Goal: Task Accomplishment & Management: Use online tool/utility

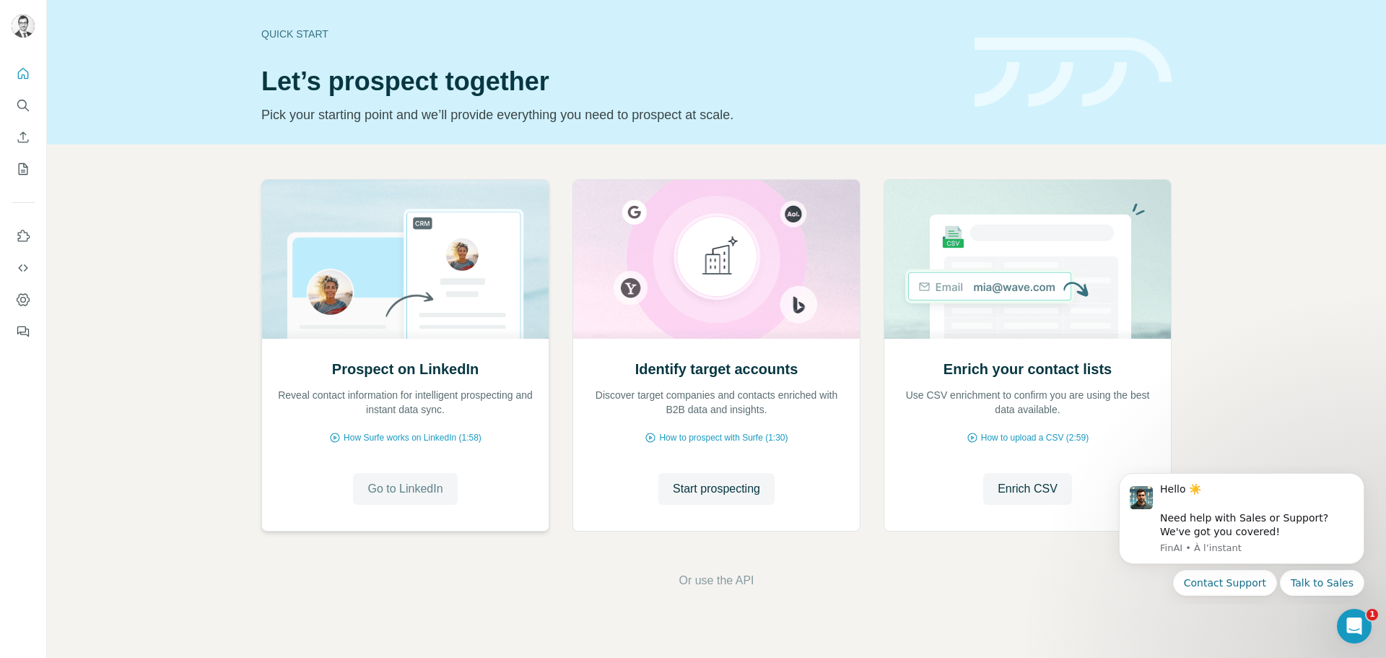
click at [395, 490] on span "Go to LinkedIn" at bounding box center [404, 488] width 75 height 17
drag, startPoint x: 702, startPoint y: 568, endPoint x: 707, endPoint y: 578, distance: 11.0
click at [704, 574] on div "Prospect on LinkedIn Reveal contact information for intelligent prospecting and…" at bounding box center [716, 383] width 1339 height 479
click at [707, 579] on span "Or use the API" at bounding box center [716, 580] width 75 height 17
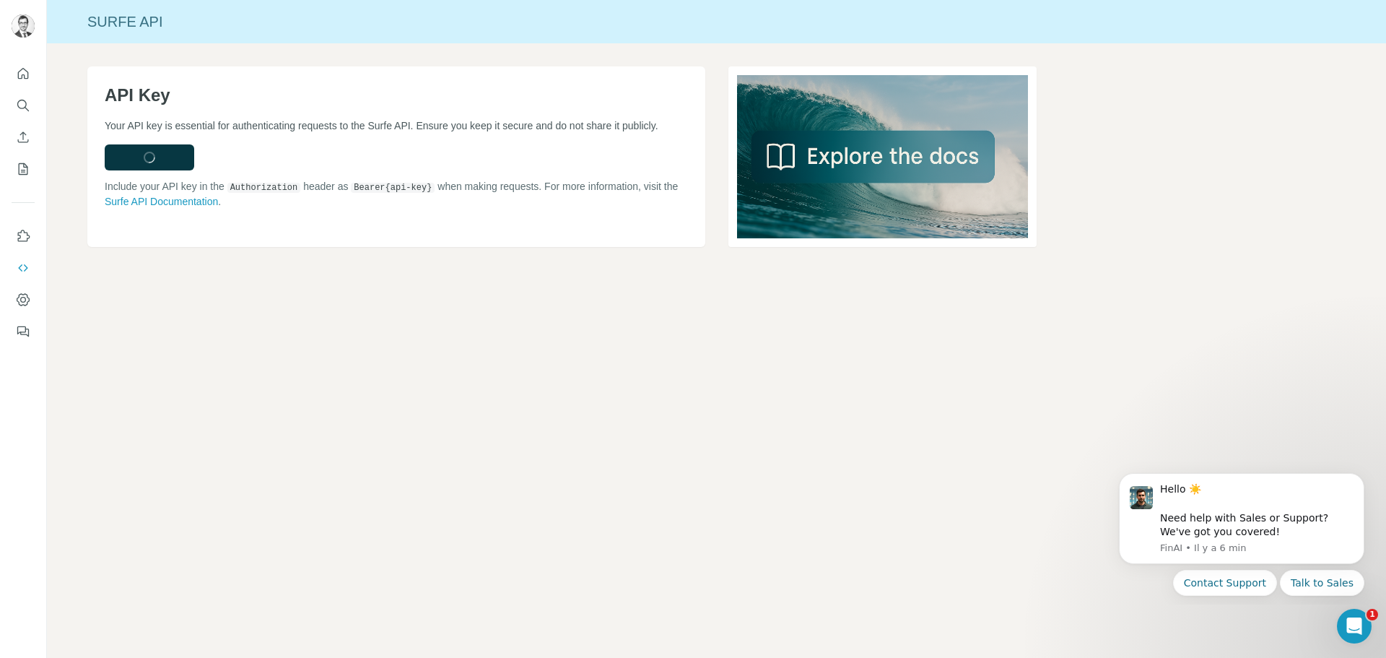
click at [725, 580] on div "Surfe API API Key Your API key is essential for authenticating requests to the …" at bounding box center [716, 329] width 1339 height 658
click at [170, 164] on button "Create API Key" at bounding box center [150, 157] width 90 height 26
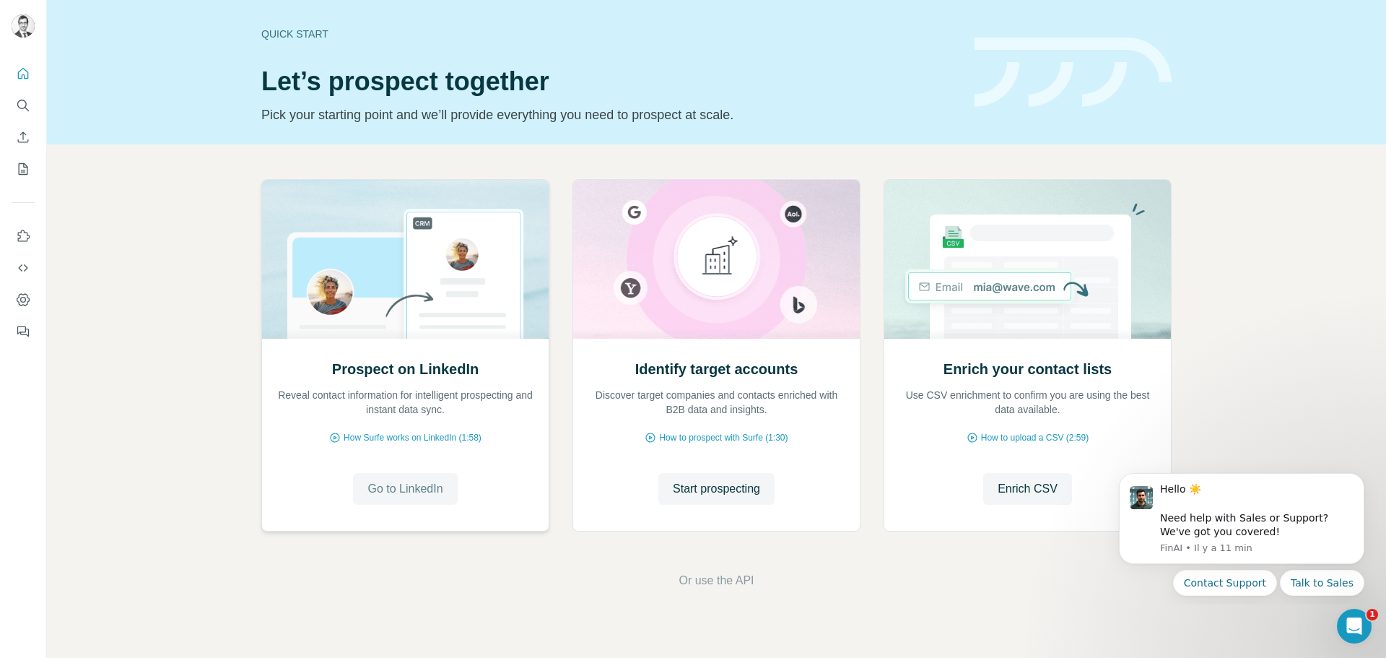
click at [420, 484] on span "Go to LinkedIn" at bounding box center [404, 488] width 75 height 17
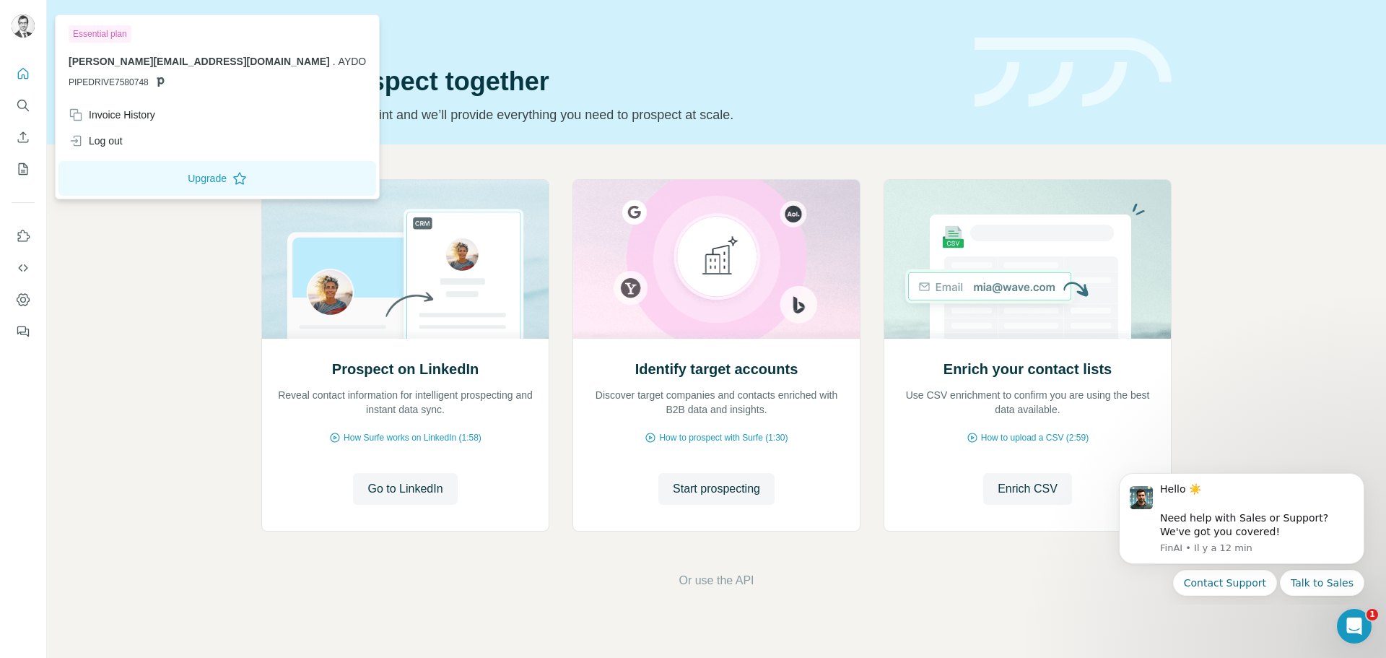
click at [25, 25] on img at bounding box center [23, 25] width 23 height 23
click at [25, 22] on img at bounding box center [23, 25] width 23 height 23
click at [22, 70] on icon "Quick start" at bounding box center [23, 73] width 14 height 14
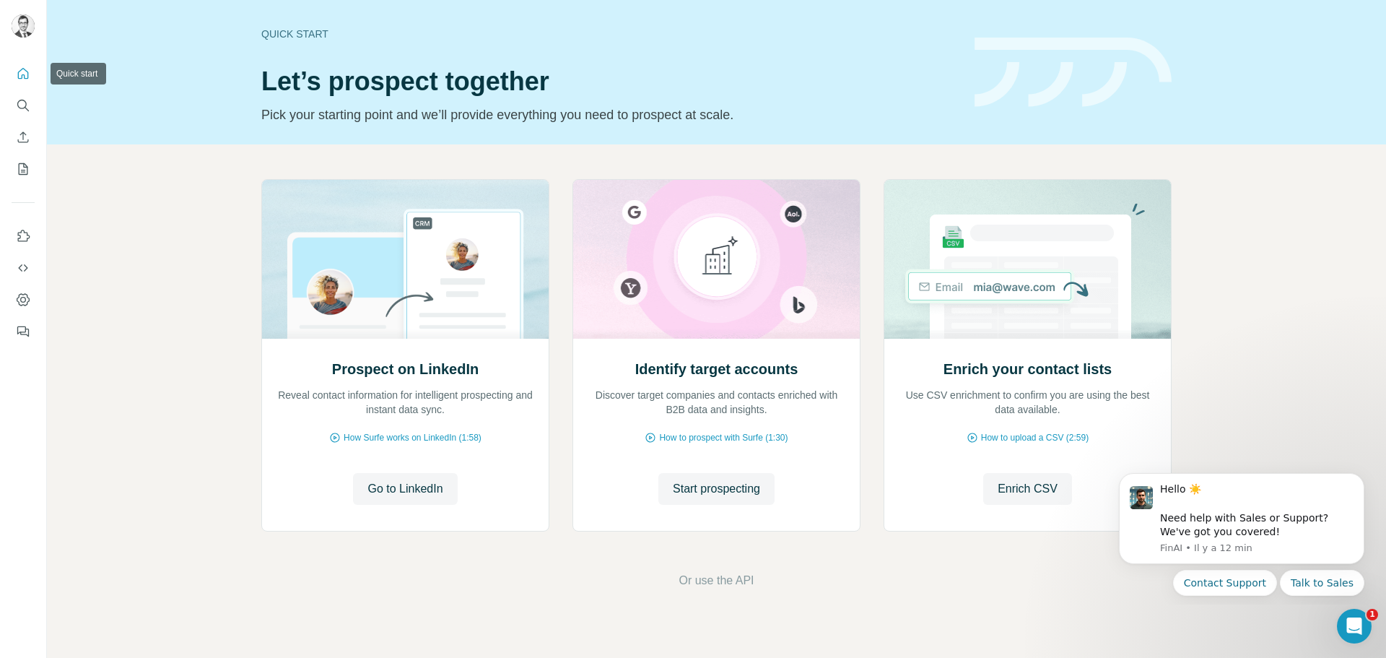
click at [22, 70] on icon "Quick start" at bounding box center [23, 73] width 14 height 14
click at [17, 245] on button "Use Surfe on LinkedIn" at bounding box center [23, 236] width 23 height 26
drag, startPoint x: 25, startPoint y: 235, endPoint x: 25, endPoint y: 266, distance: 31.8
click at [25, 266] on nav at bounding box center [23, 283] width 23 height 121
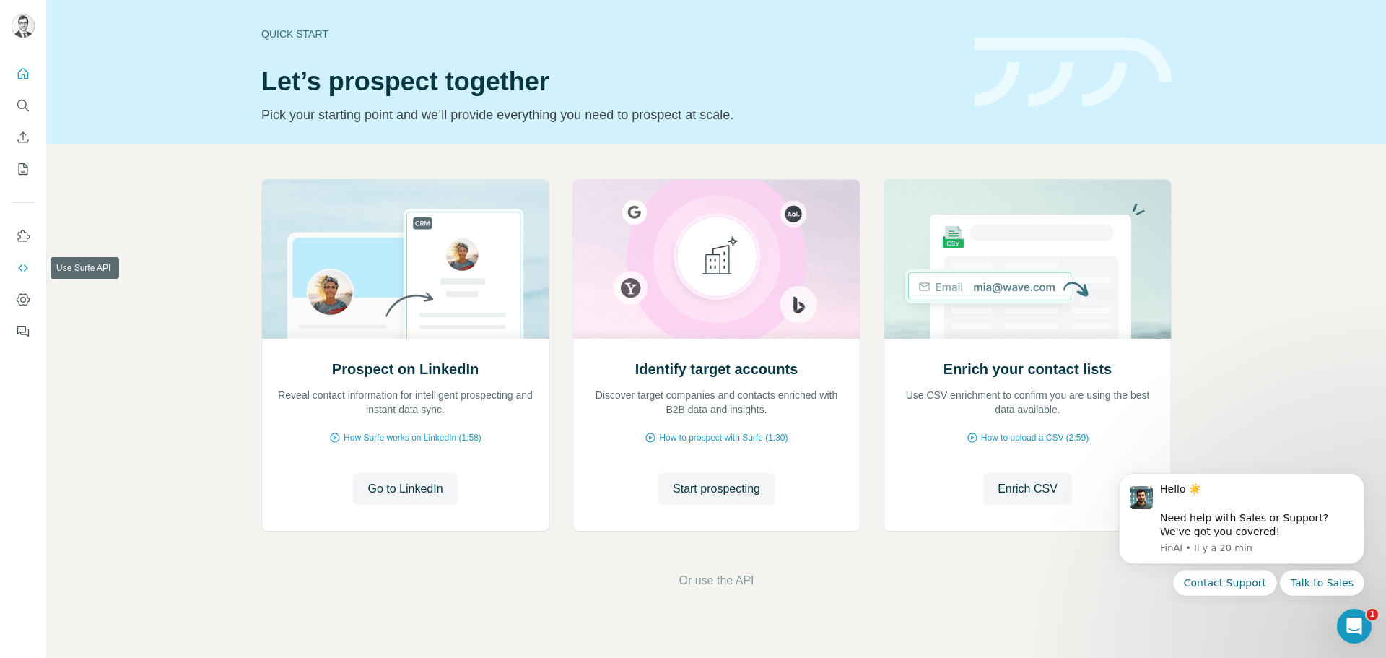
click at [27, 258] on button "Use Surfe API" at bounding box center [23, 268] width 23 height 26
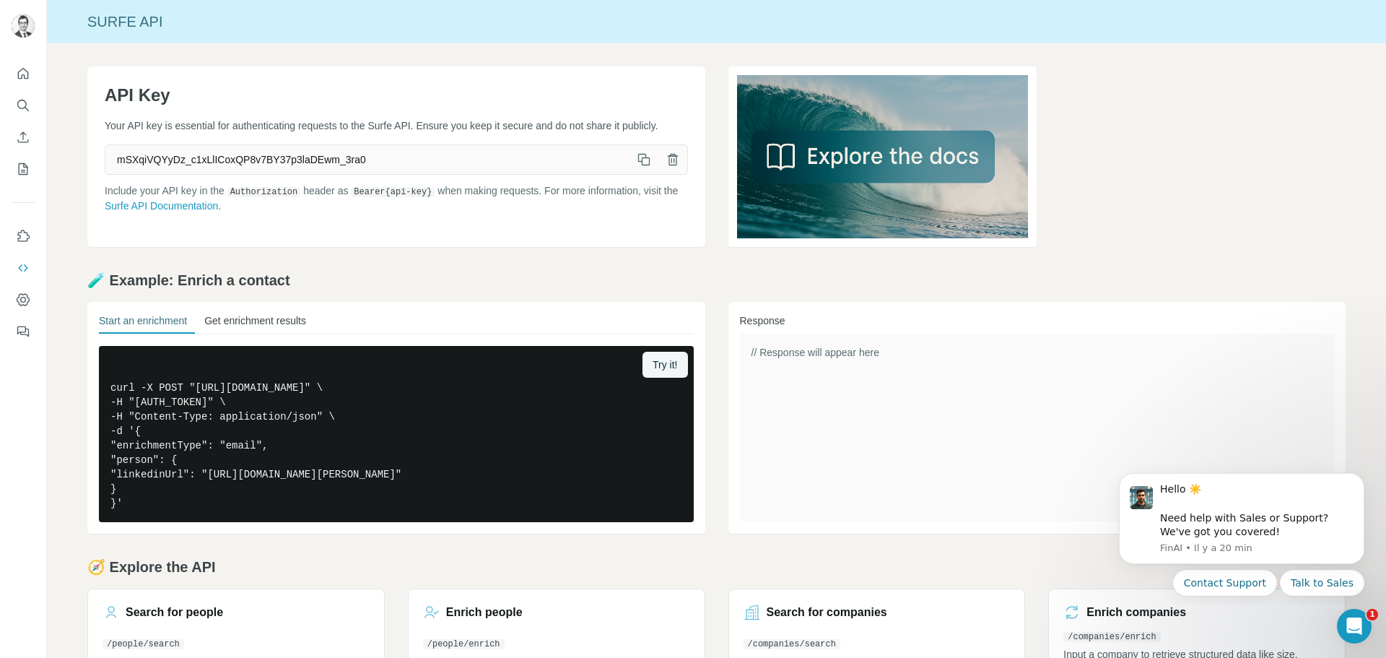
click at [259, 320] on button "Get enrichment results" at bounding box center [255, 323] width 102 height 20
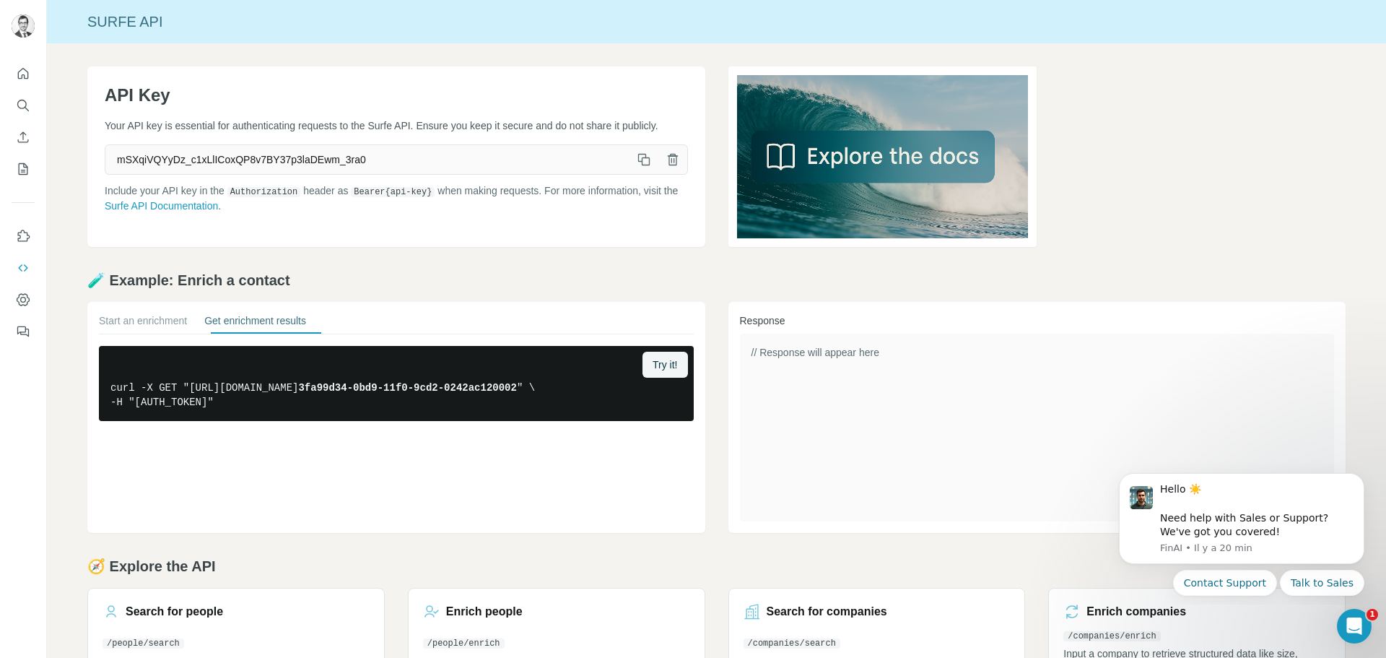
click at [196, 323] on div "Start an enrichment Get enrichment results" at bounding box center [396, 323] width 595 height 21
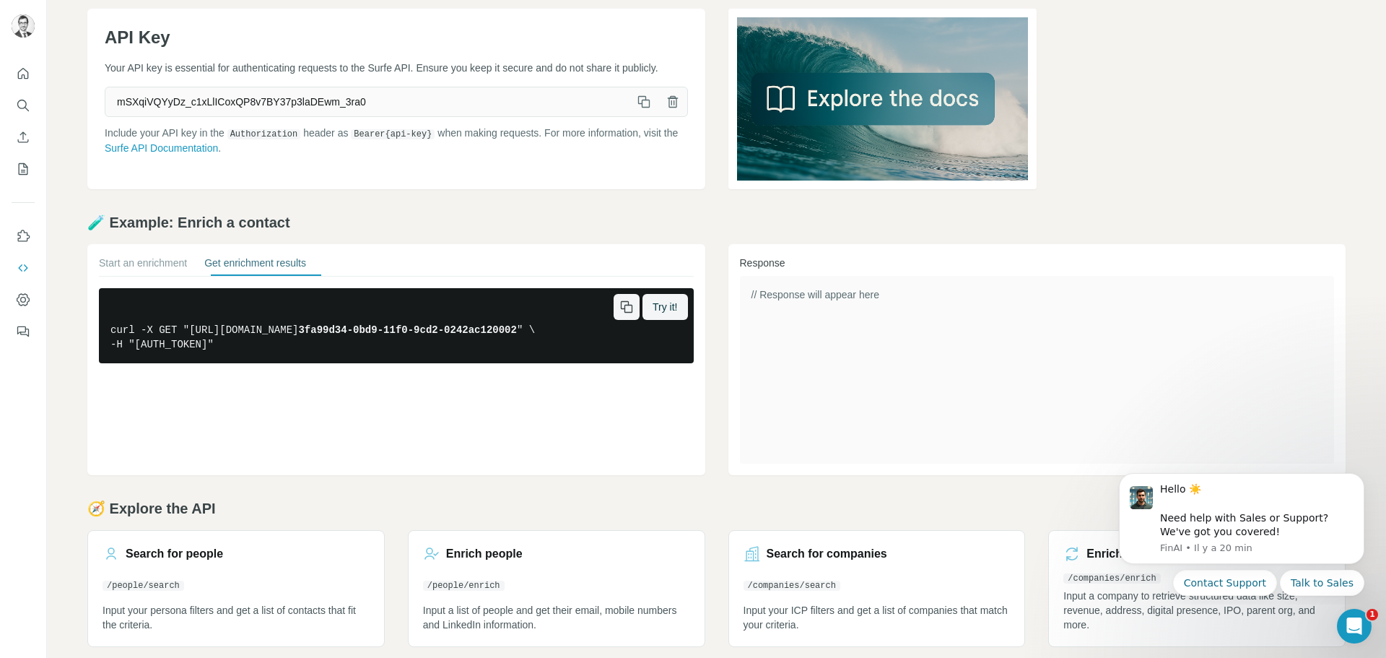
scroll to position [70, 0]
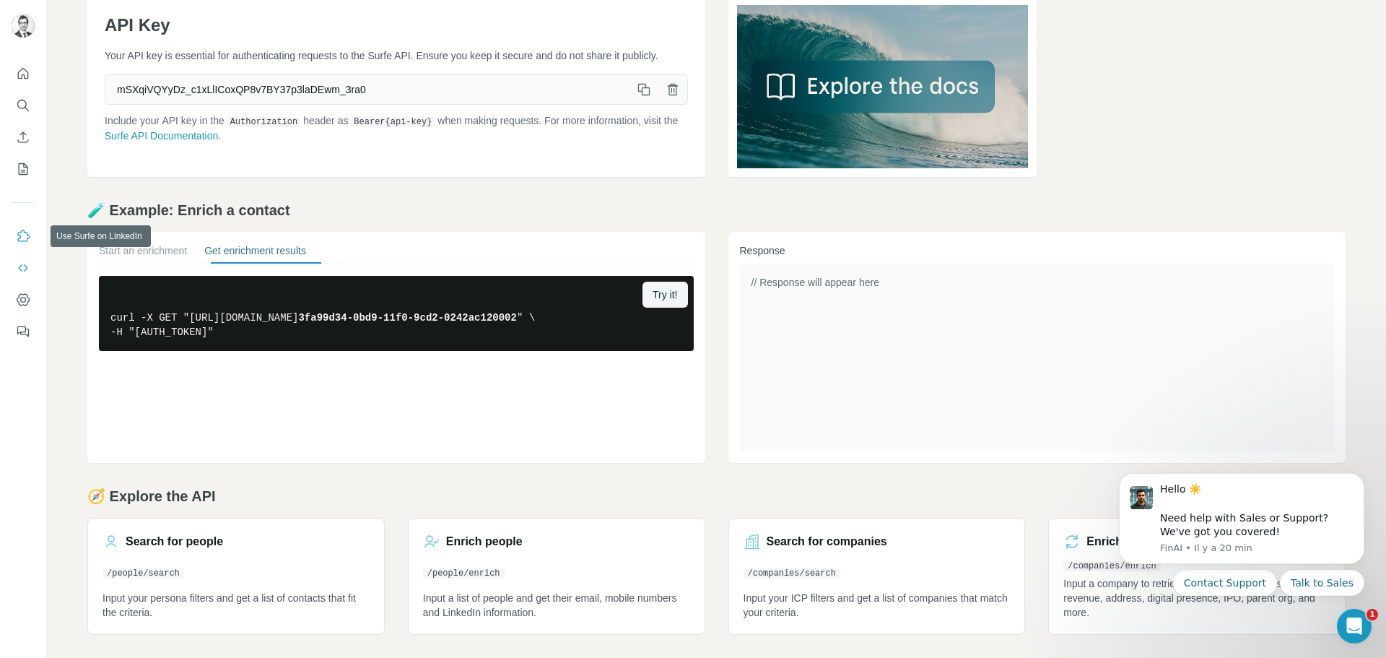
click at [31, 233] on button "Use Surfe on LinkedIn" at bounding box center [23, 236] width 23 height 26
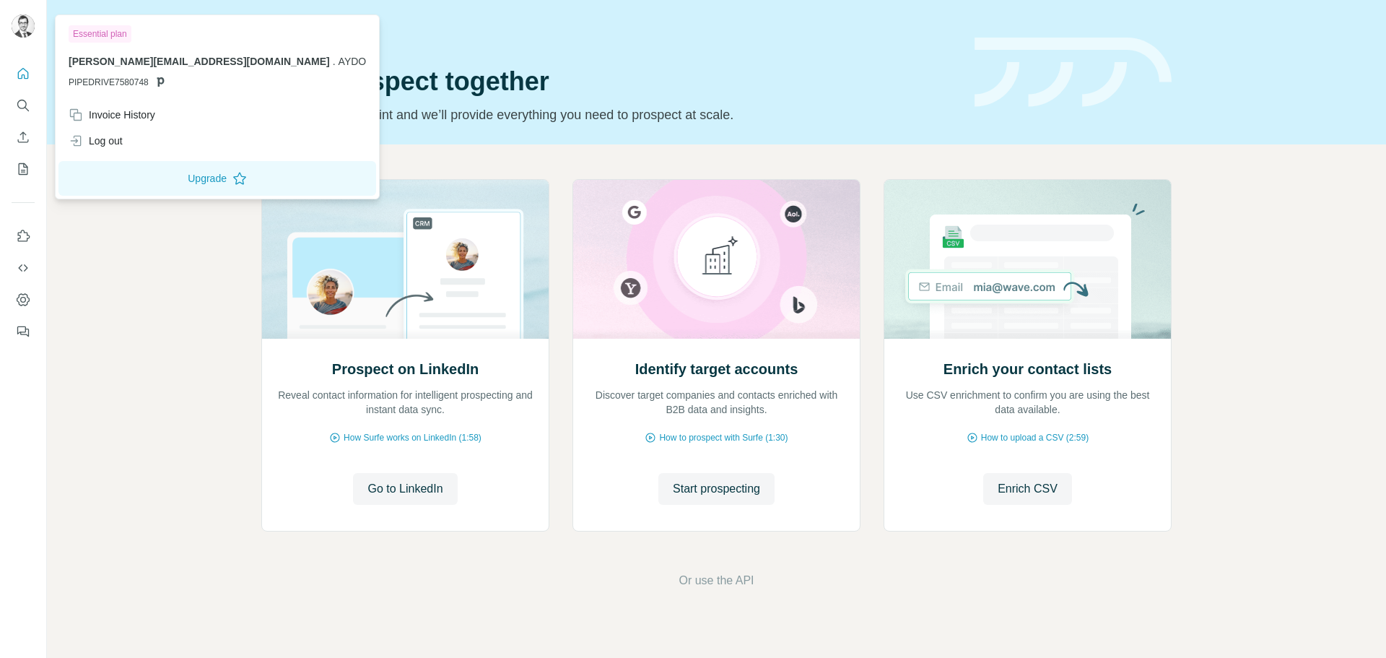
click at [24, 27] on img at bounding box center [23, 25] width 23 height 23
click at [117, 144] on div "Log out" at bounding box center [96, 141] width 54 height 14
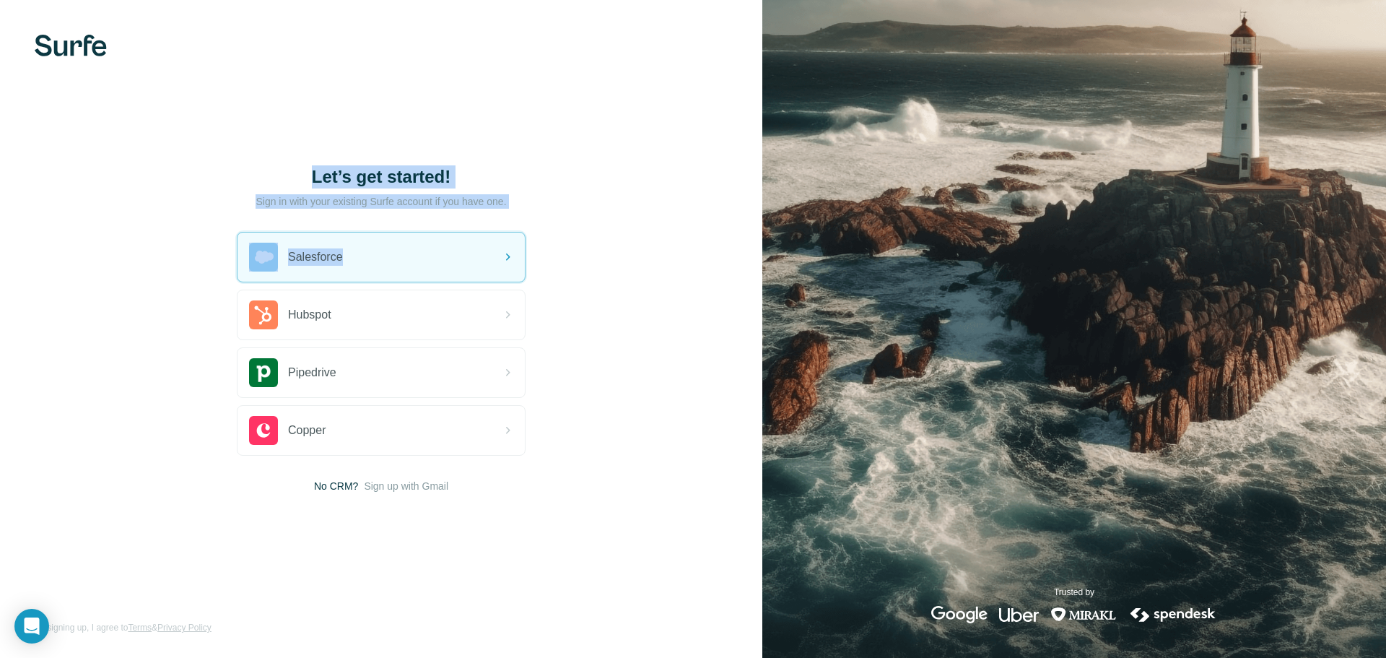
drag, startPoint x: 349, startPoint y: 256, endPoint x: 79, endPoint y: 211, distance: 273.7
click at [79, 210] on div "Let’s get started! Sign in with your existing Surfe account if you have one. Sa…" at bounding box center [381, 329] width 762 height 658
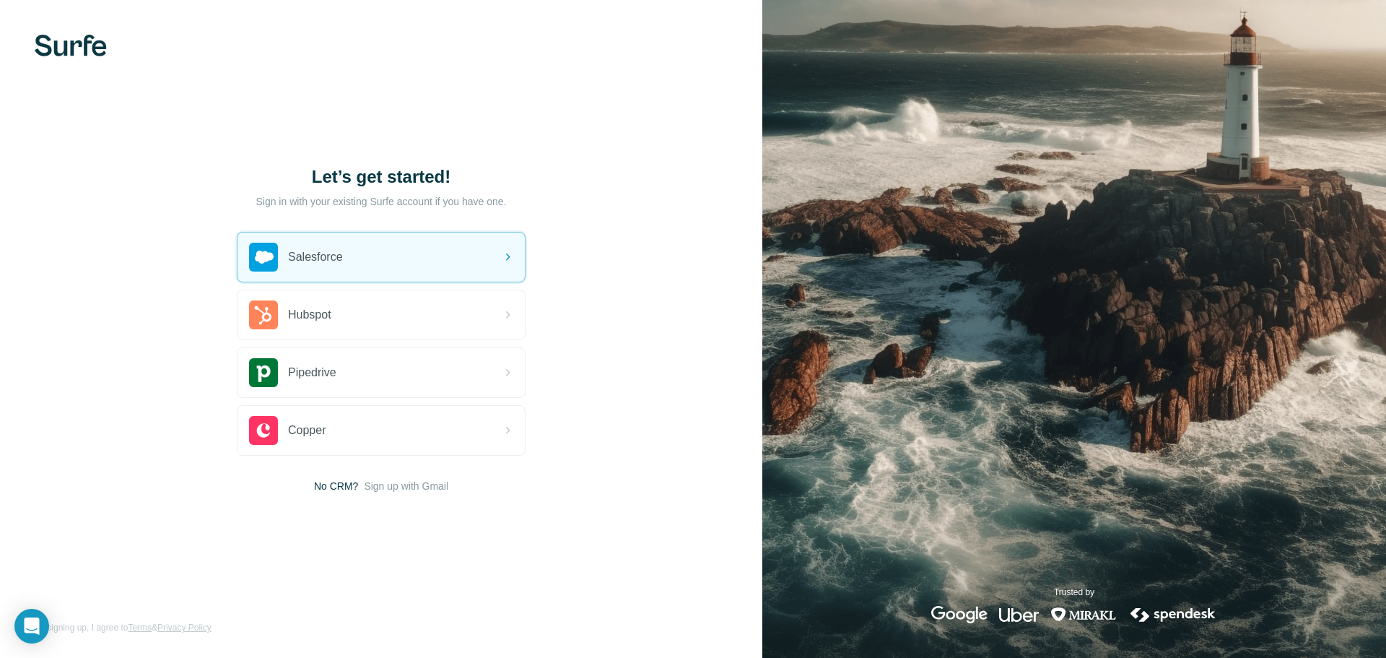
click at [148, 318] on div "Let’s get started! Sign in with your existing Surfe account if you have one. Sa…" at bounding box center [381, 329] width 762 height 658
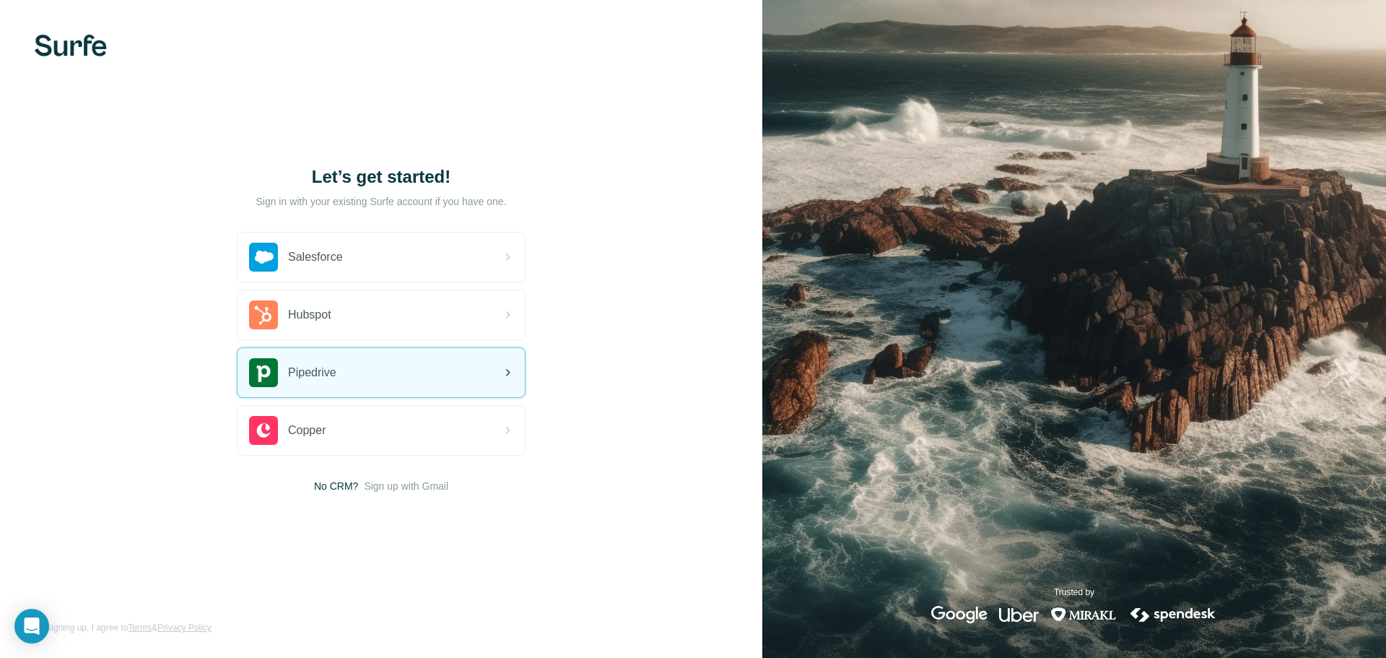
click at [327, 377] on span "Pipedrive" at bounding box center [312, 372] width 48 height 17
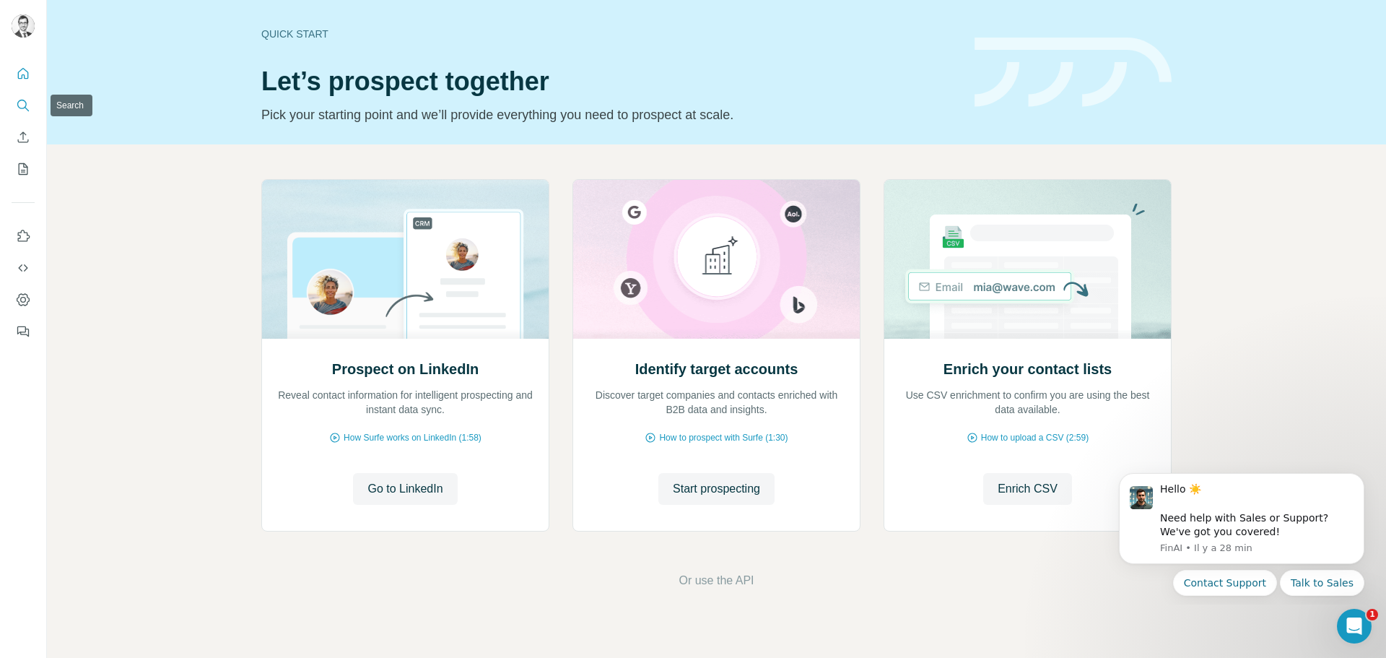
click at [20, 98] on icon "Search" at bounding box center [23, 105] width 14 height 14
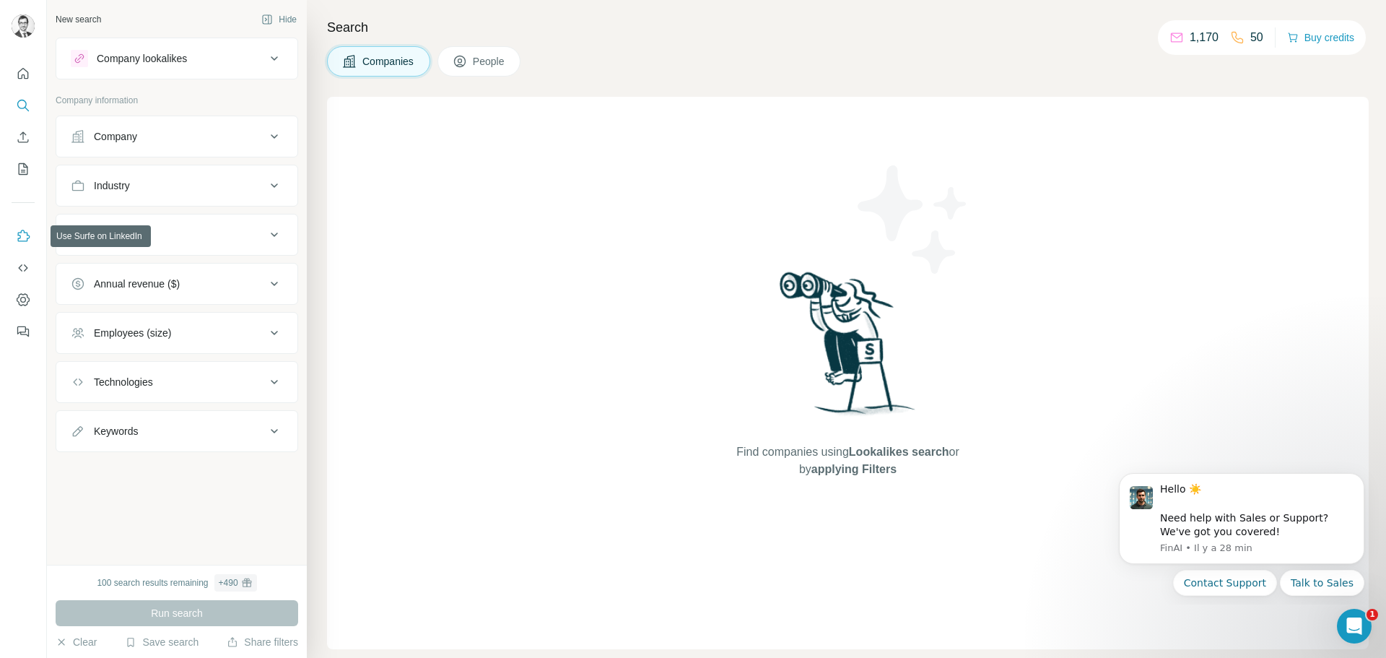
click at [30, 229] on icon "Use Surfe on LinkedIn" at bounding box center [23, 236] width 14 height 14
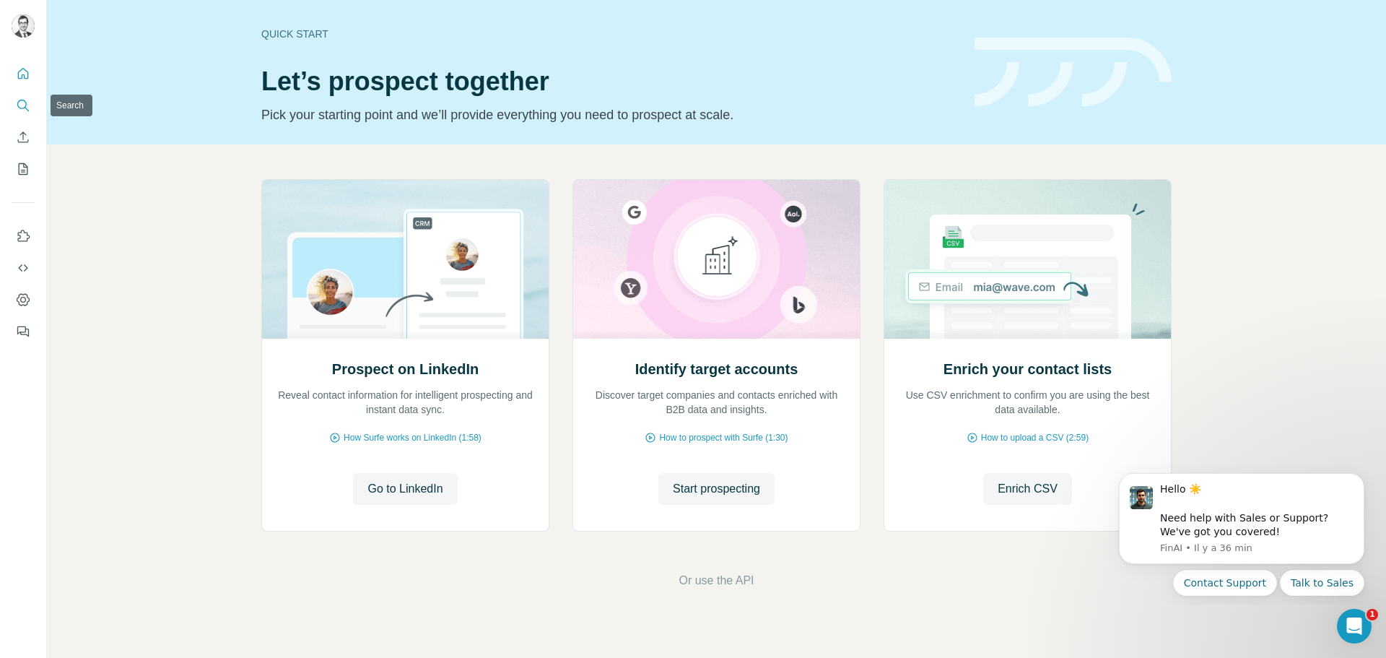
click at [25, 105] on icon "Search" at bounding box center [23, 105] width 14 height 14
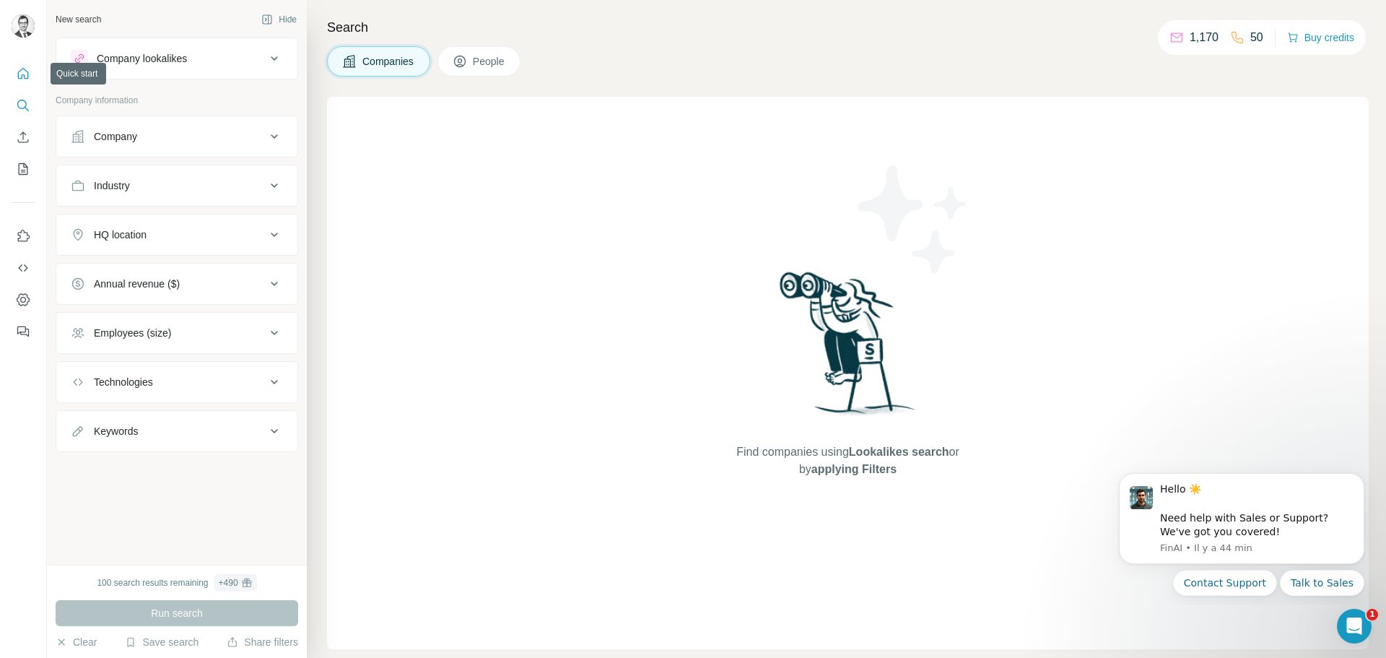
click at [27, 74] on icon "Quick start" at bounding box center [23, 73] width 14 height 14
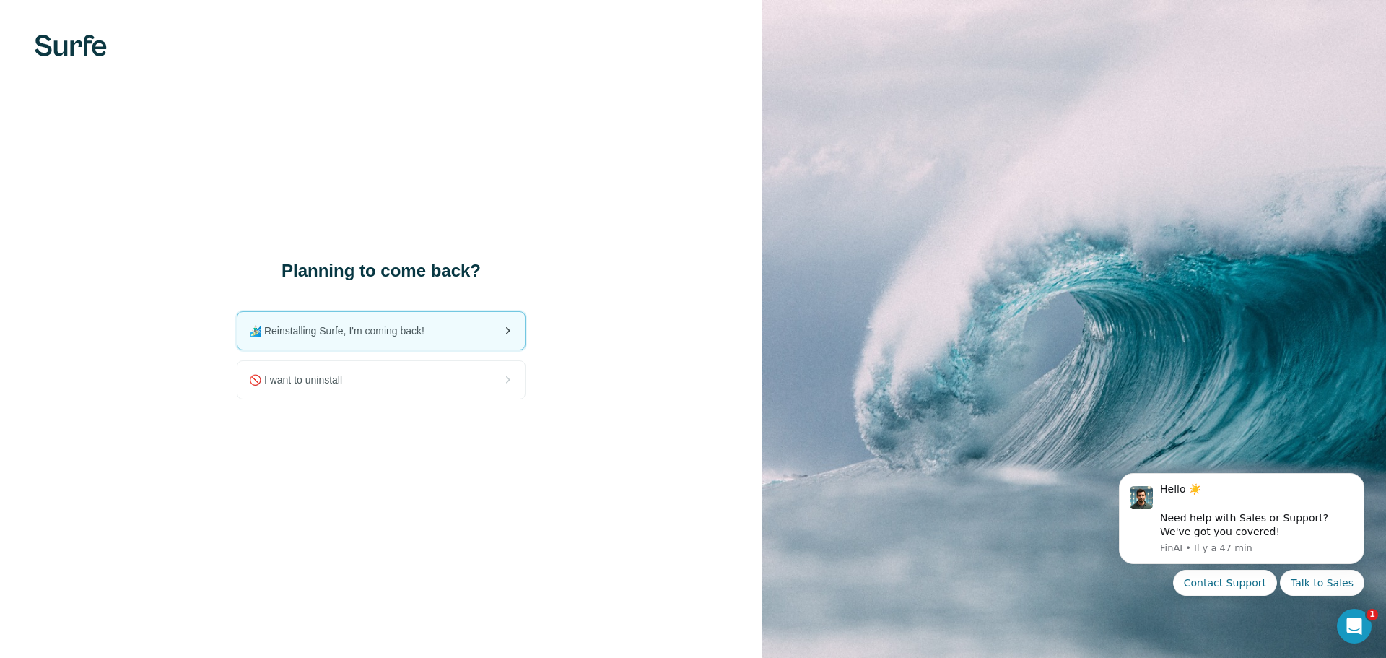
click at [440, 341] on div "🏄🏻‍♂️ Reinstalling Surfe, I'm coming back!" at bounding box center [380, 331] width 287 height 38
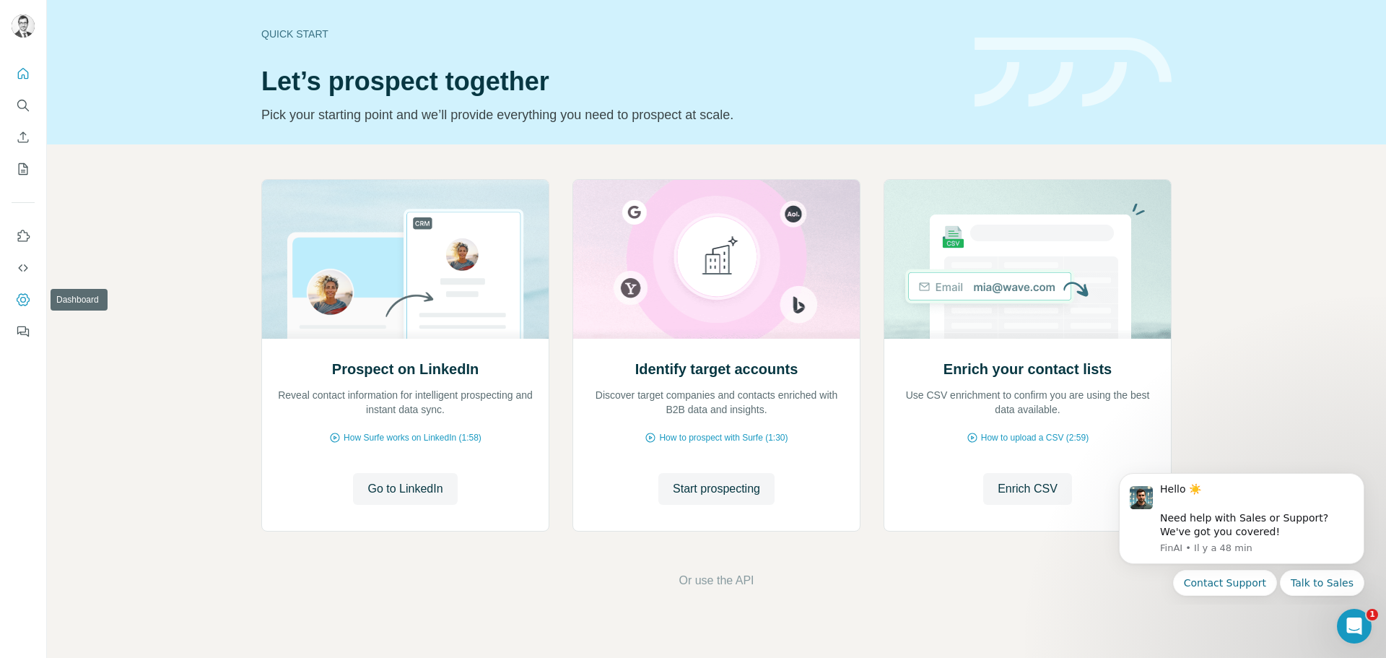
click at [19, 297] on icon "Dashboard" at bounding box center [23, 299] width 14 height 14
click at [426, 489] on span "Go to LinkedIn" at bounding box center [404, 488] width 75 height 17
click at [443, 488] on span "Go to LinkedIn" at bounding box center [404, 488] width 75 height 17
click at [436, 488] on span "Go to LinkedIn" at bounding box center [404, 488] width 75 height 17
